Goal: Transaction & Acquisition: Purchase product/service

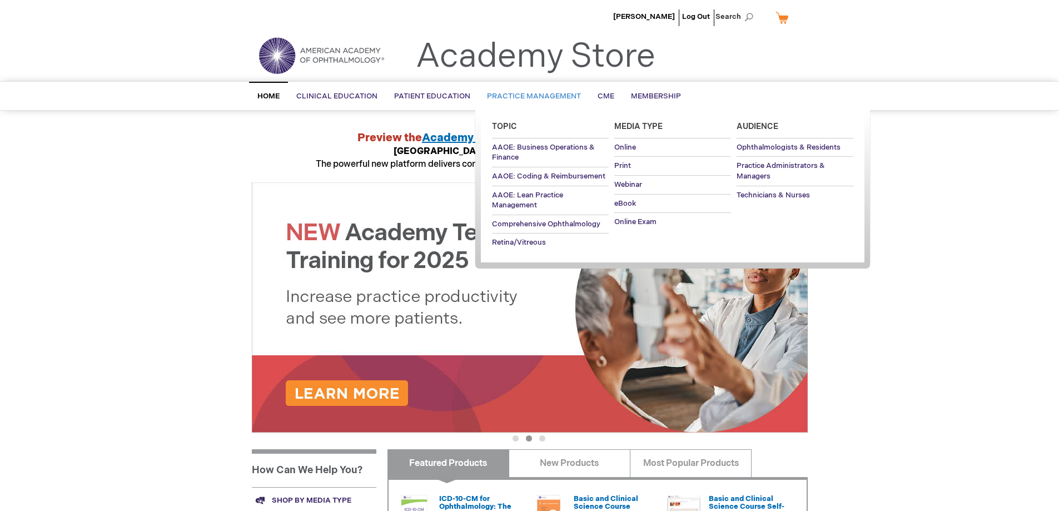
click at [538, 91] on link "Practice Management" at bounding box center [534, 96] width 111 height 27
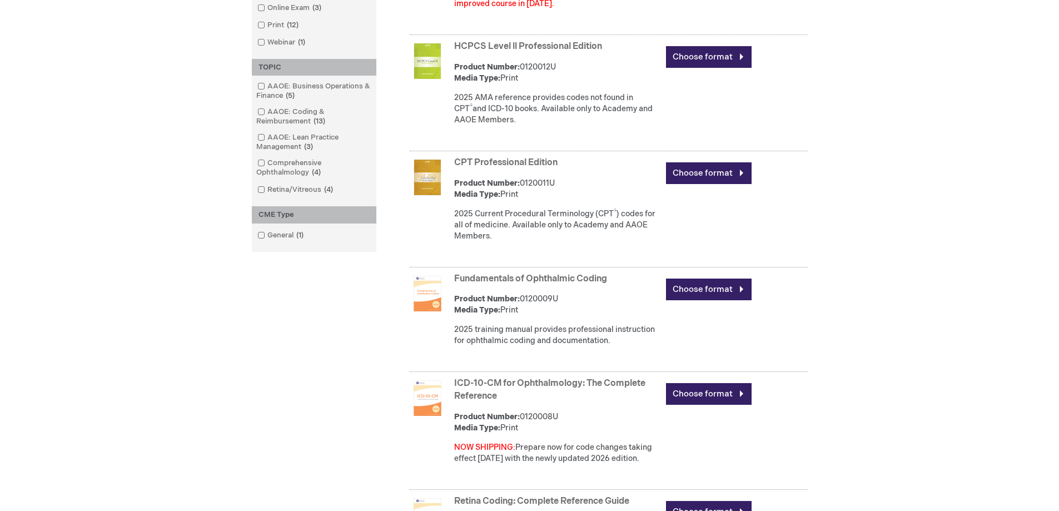
scroll to position [556, 0]
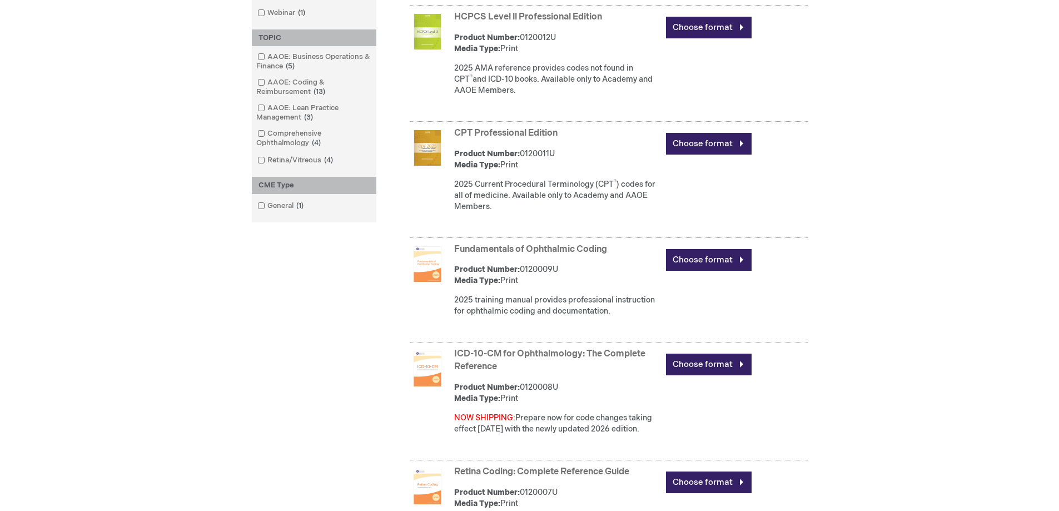
click at [499, 249] on link "Fundamentals of Ophthalmic Coding" at bounding box center [530, 249] width 153 height 11
